Goal: Information Seeking & Learning: Find specific fact

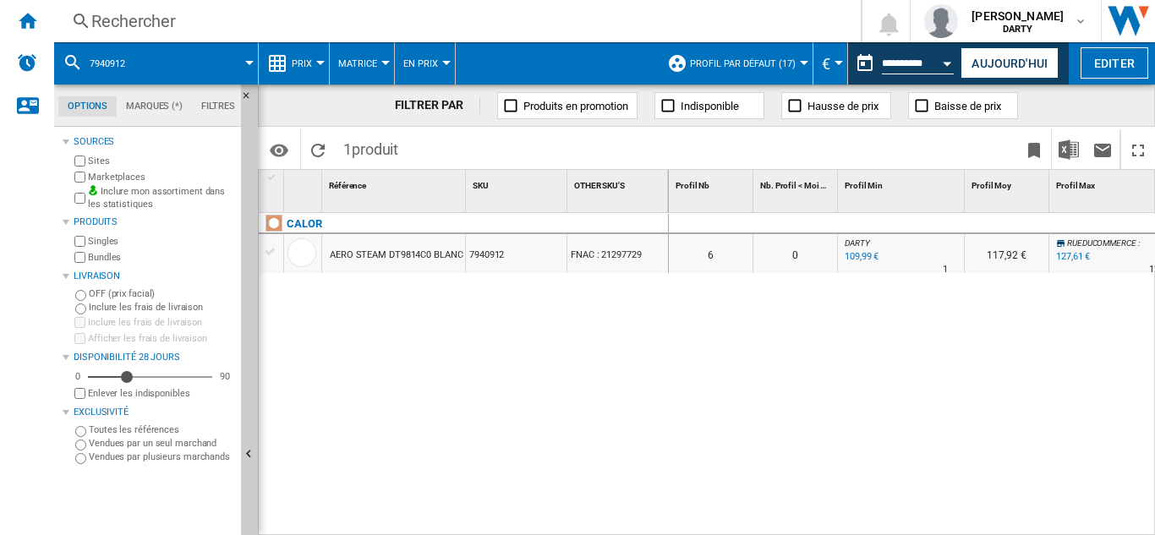
click at [129, 21] on div "Rechercher" at bounding box center [453, 21] width 725 height 24
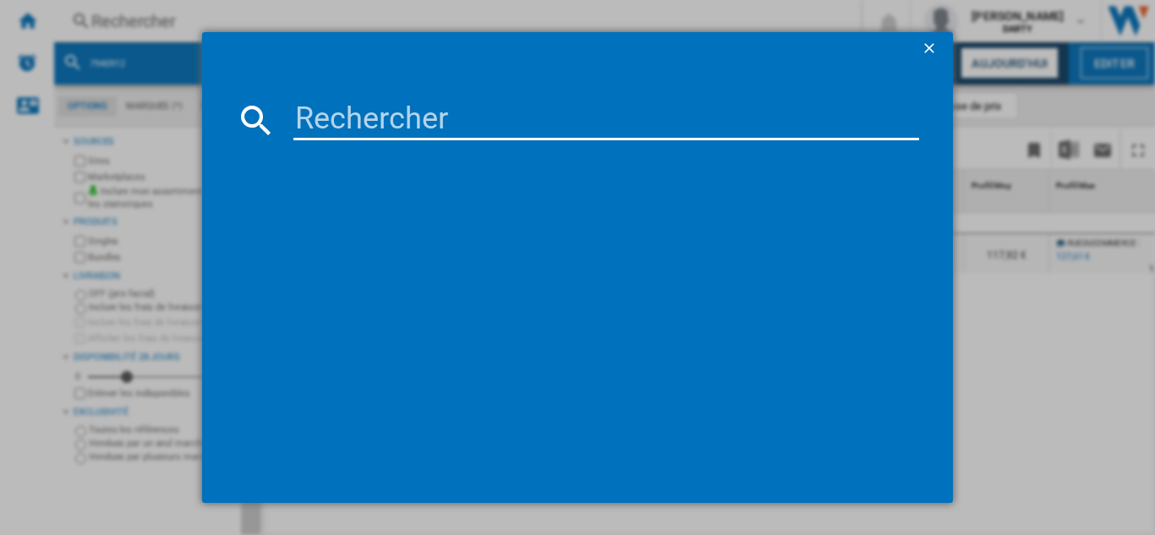
click at [379, 135] on input at bounding box center [605, 120] width 625 height 41
paste input "7741596"
type input "7741596"
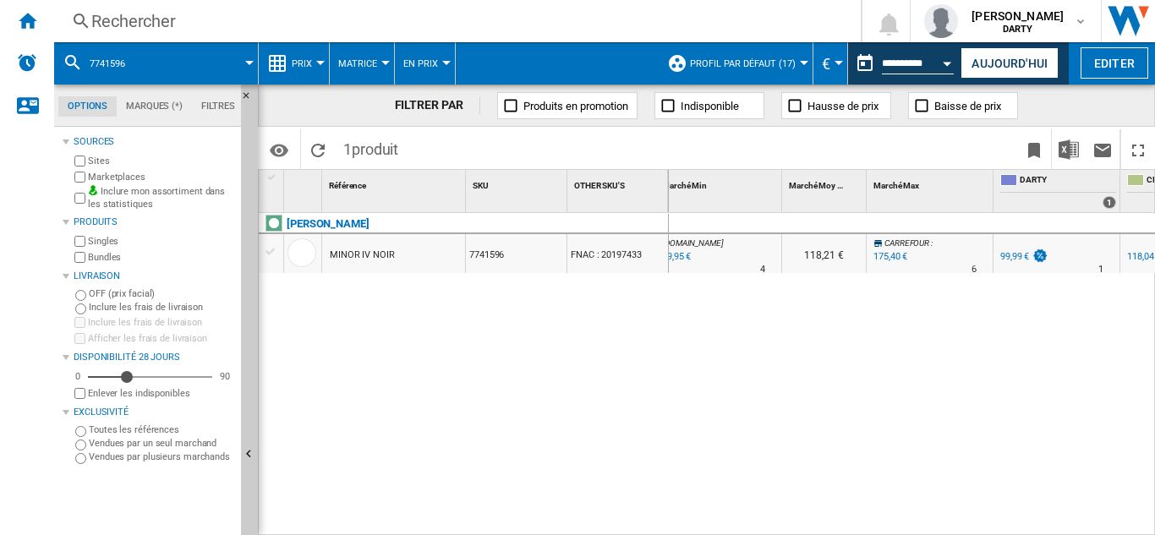
scroll to position [0, 728]
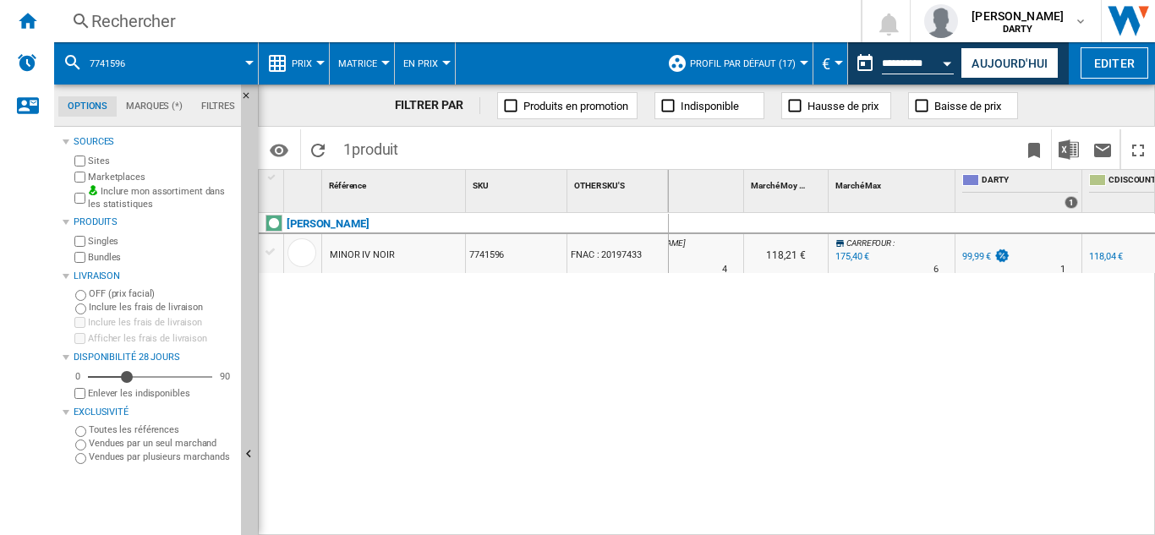
click at [156, 22] on div "Rechercher" at bounding box center [453, 21] width 725 height 24
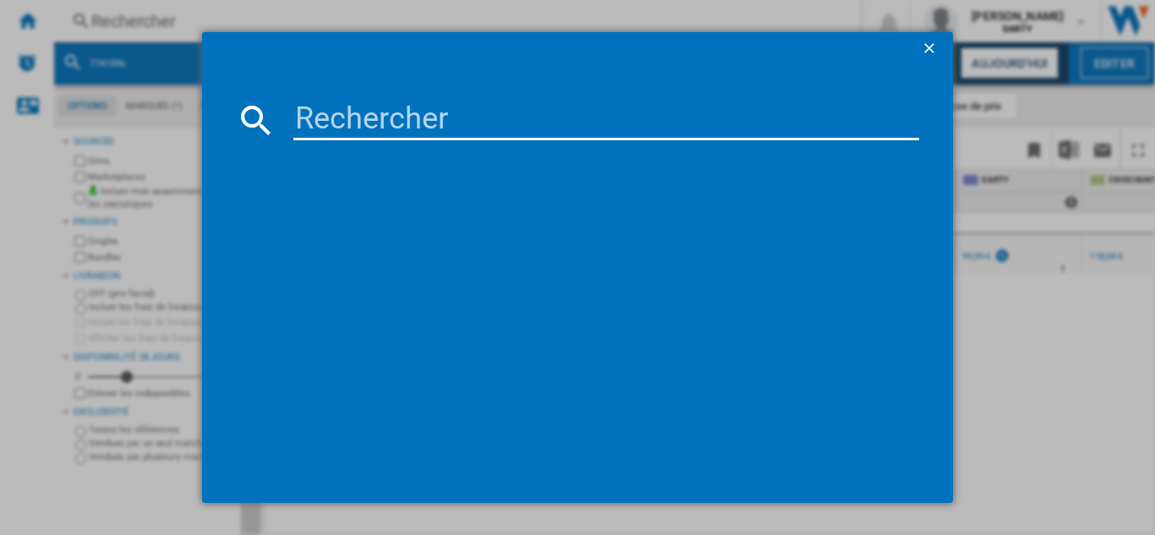
type input "7203926"
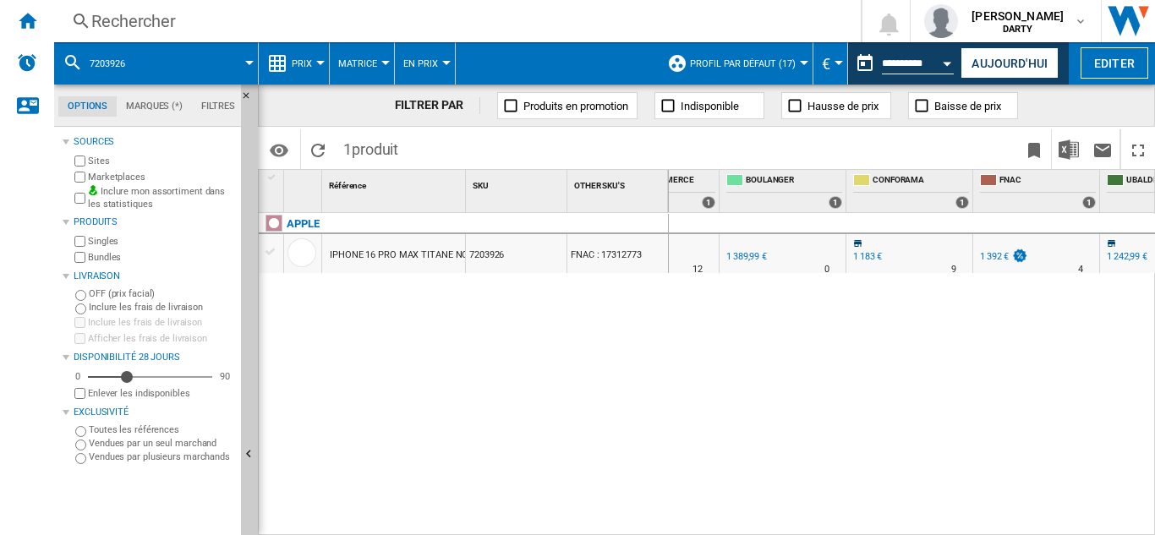
scroll to position [0, 1291]
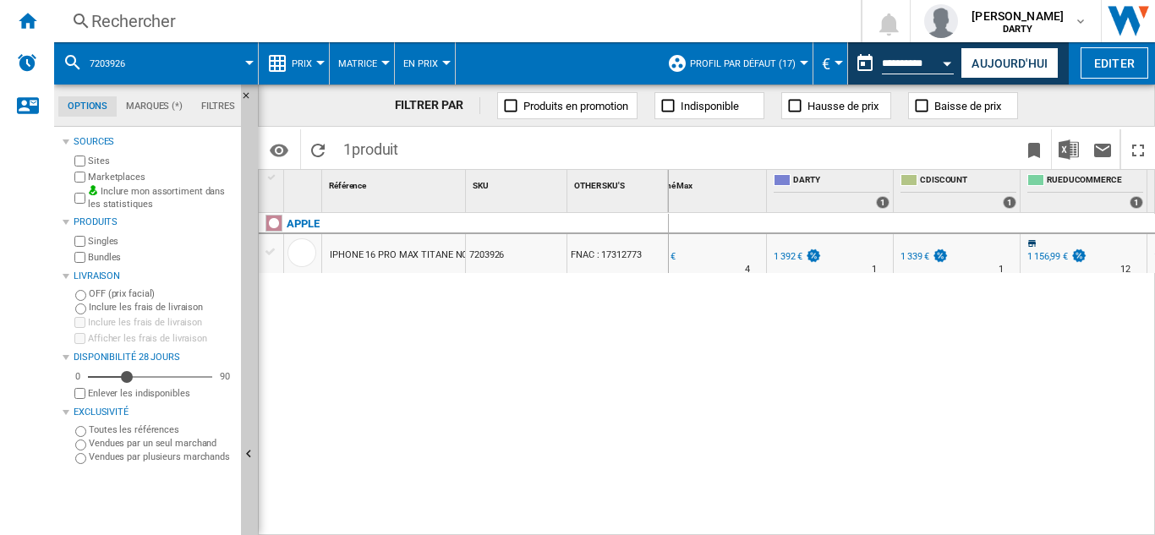
click at [130, 22] on div "Rechercher" at bounding box center [453, 21] width 725 height 24
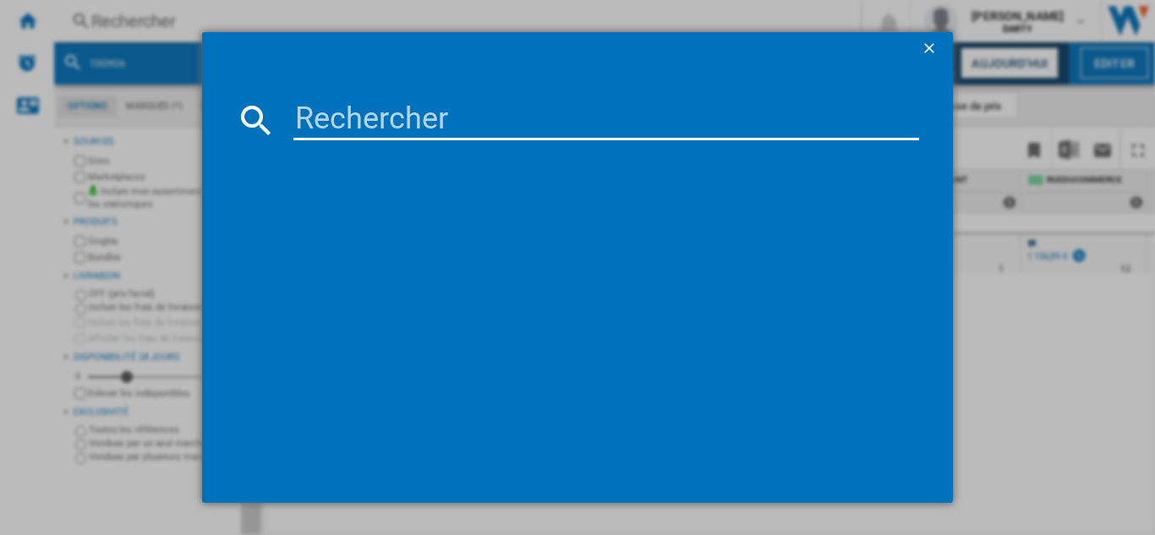
type input "7949618"
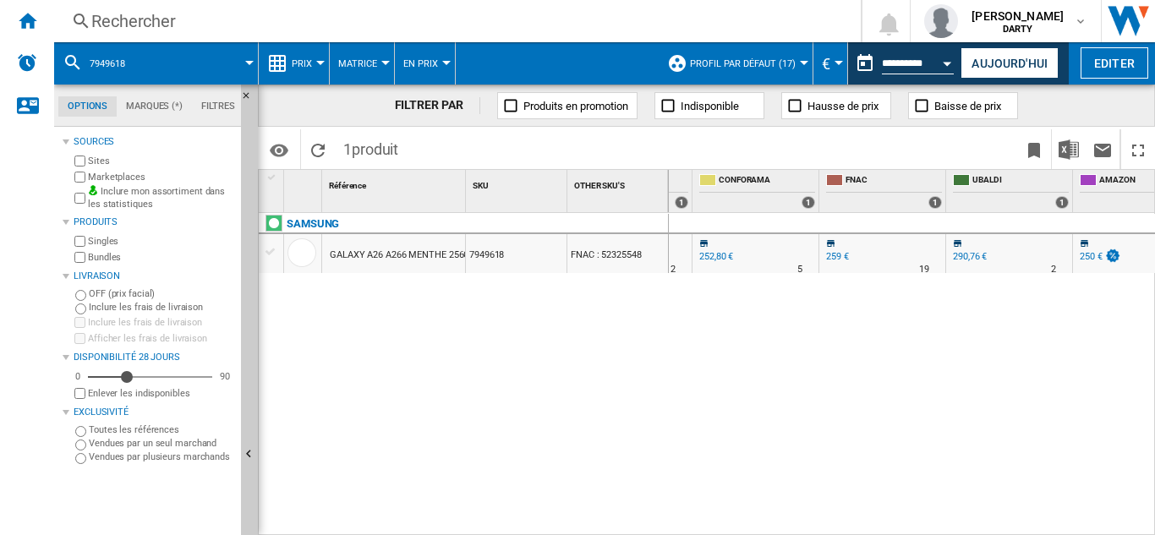
scroll to position [0, 1450]
